Goal: Navigation & Orientation: Find specific page/section

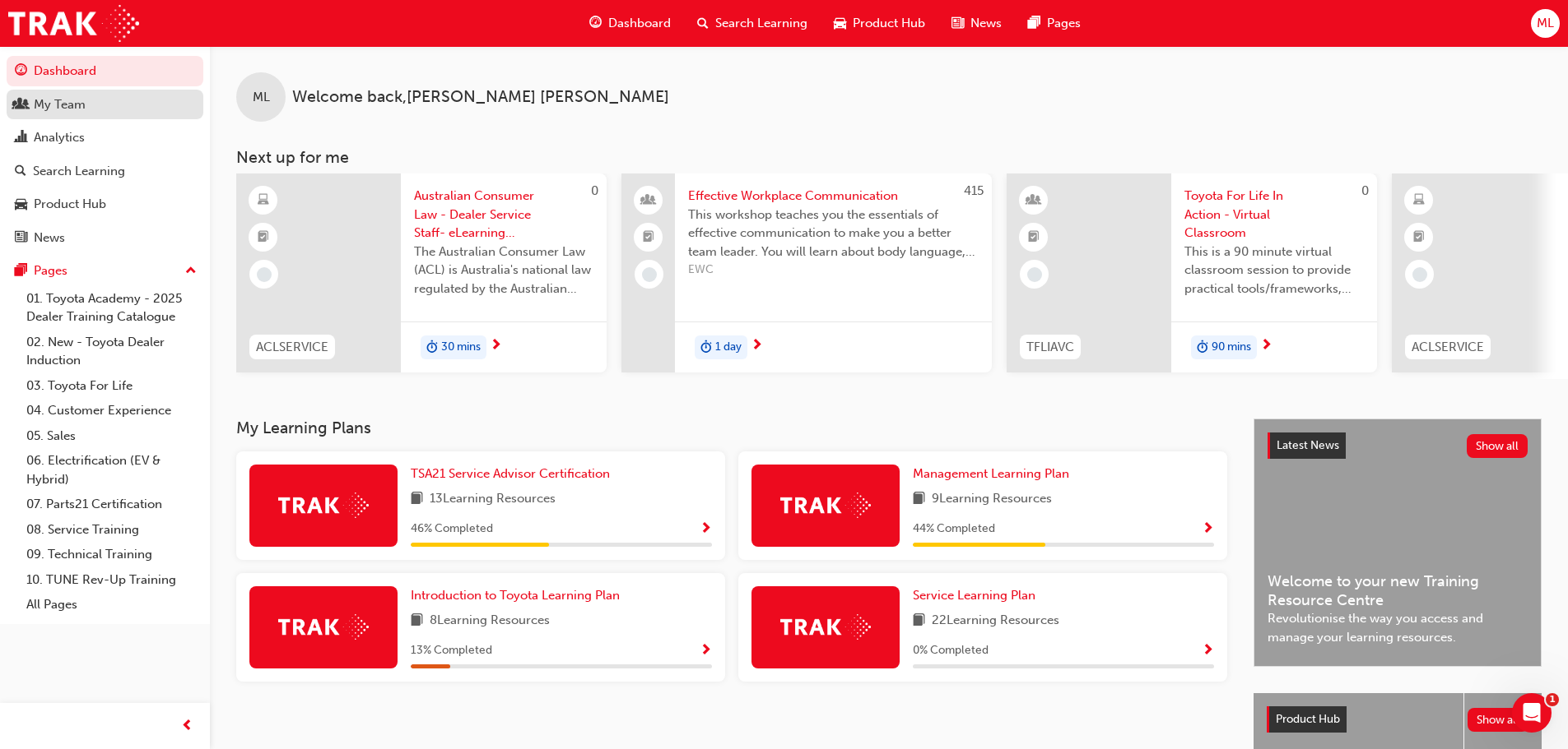
click at [85, 110] on div "My Team" at bounding box center [60, 104] width 52 height 19
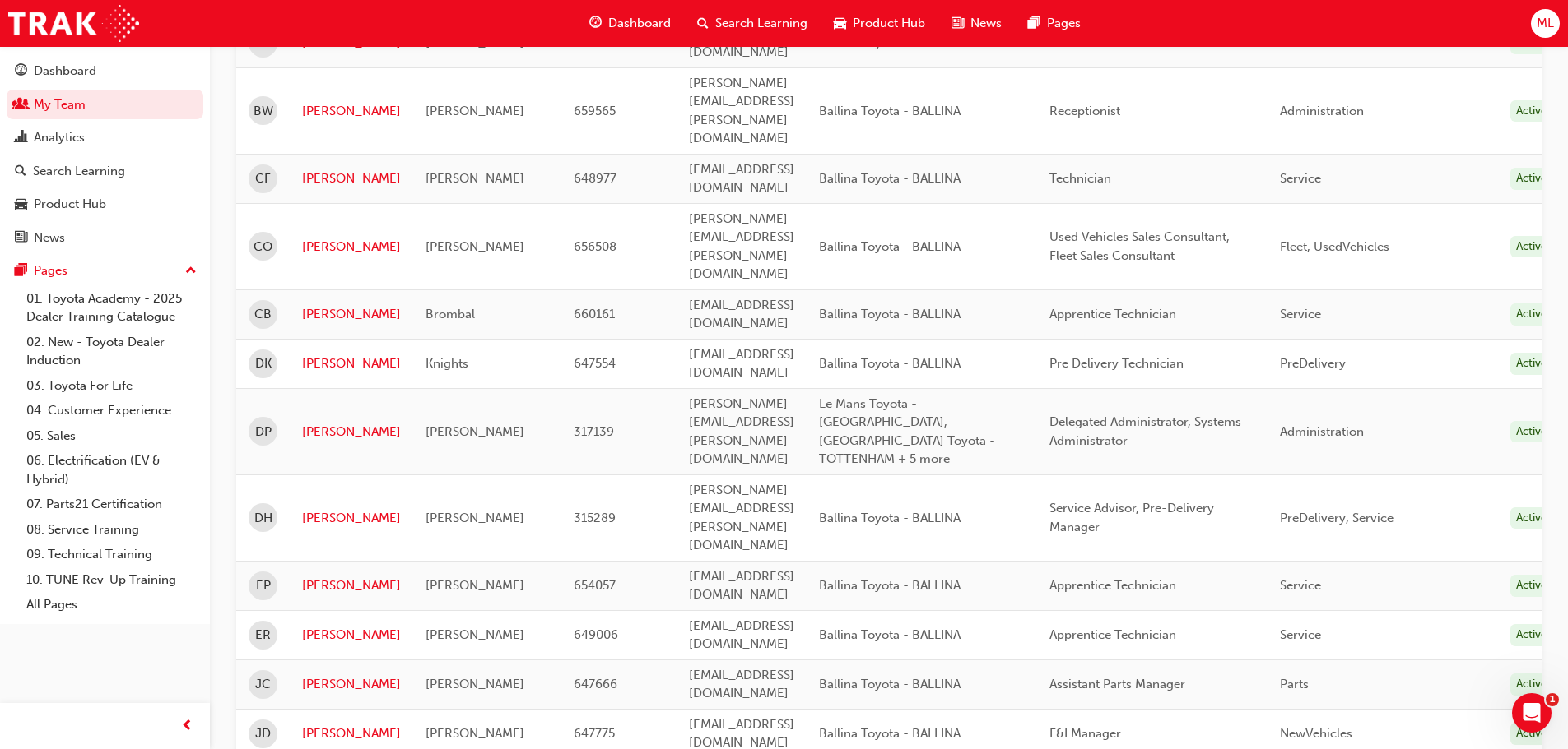
scroll to position [576, 0]
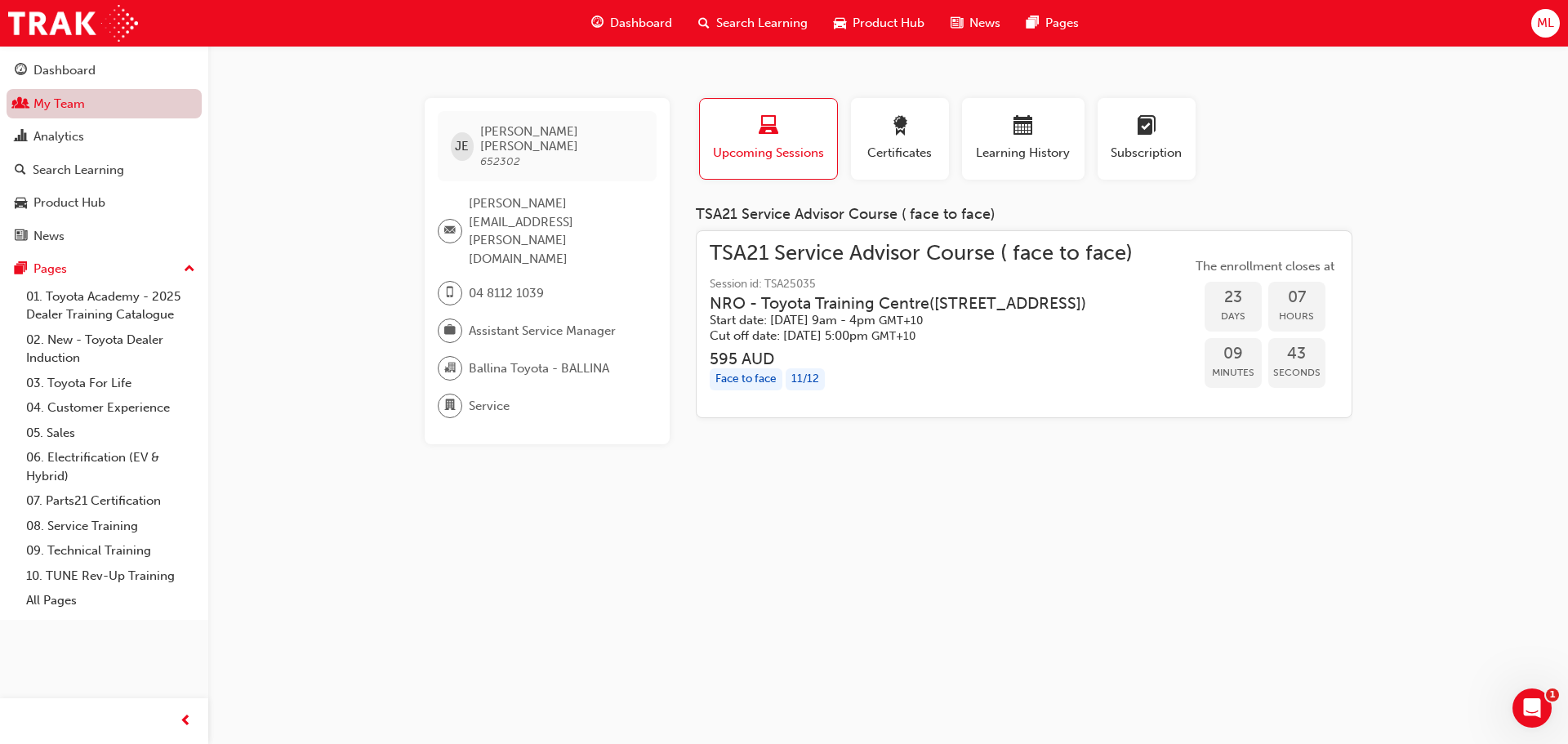
click at [72, 113] on link "My Team" at bounding box center [103, 104] width 195 height 30
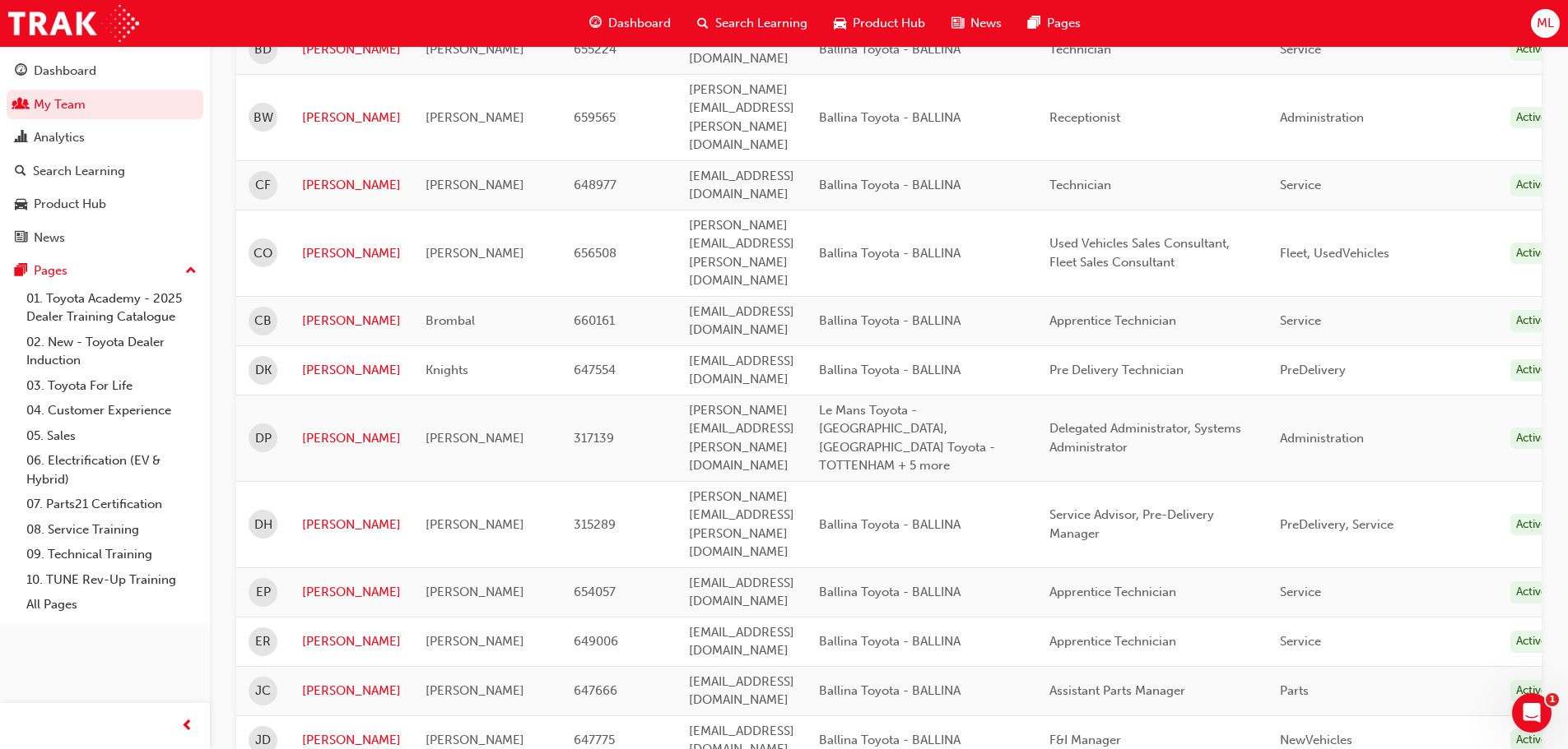
scroll to position [658, 0]
